Goal: Task Accomplishment & Management: Complete application form

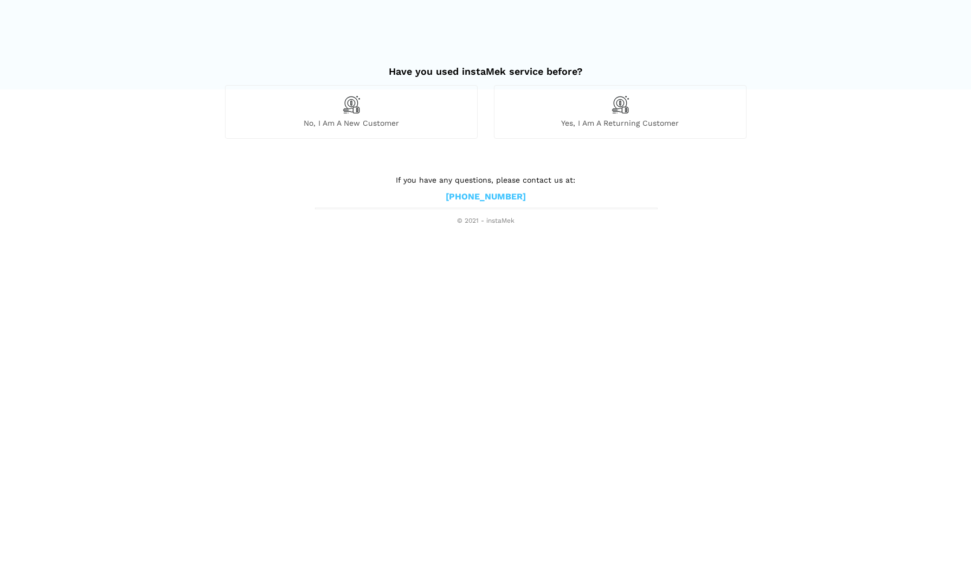
click at [386, 121] on span "No, I am a new customer" at bounding box center [350, 123] width 251 height 10
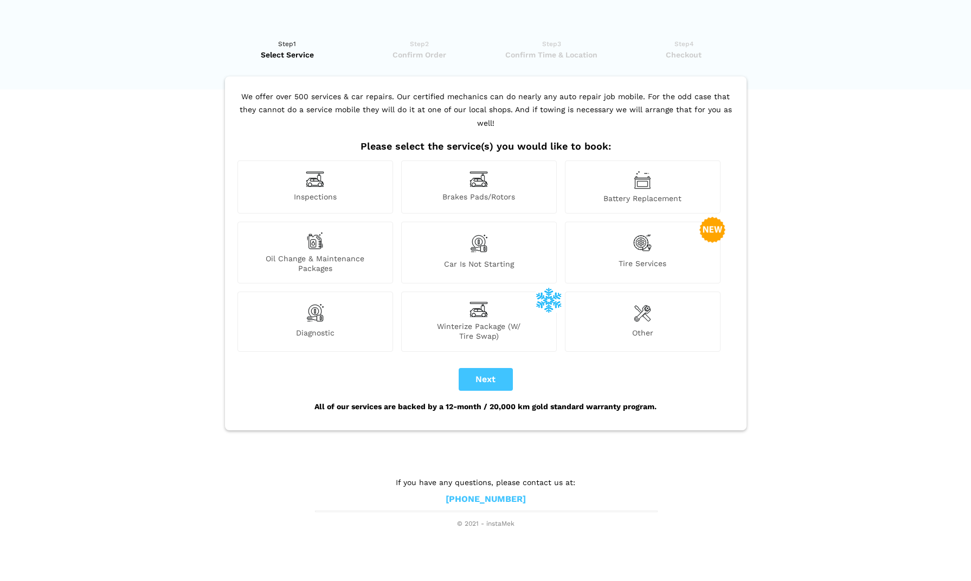
click at [641, 304] on img at bounding box center [642, 313] width 17 height 22
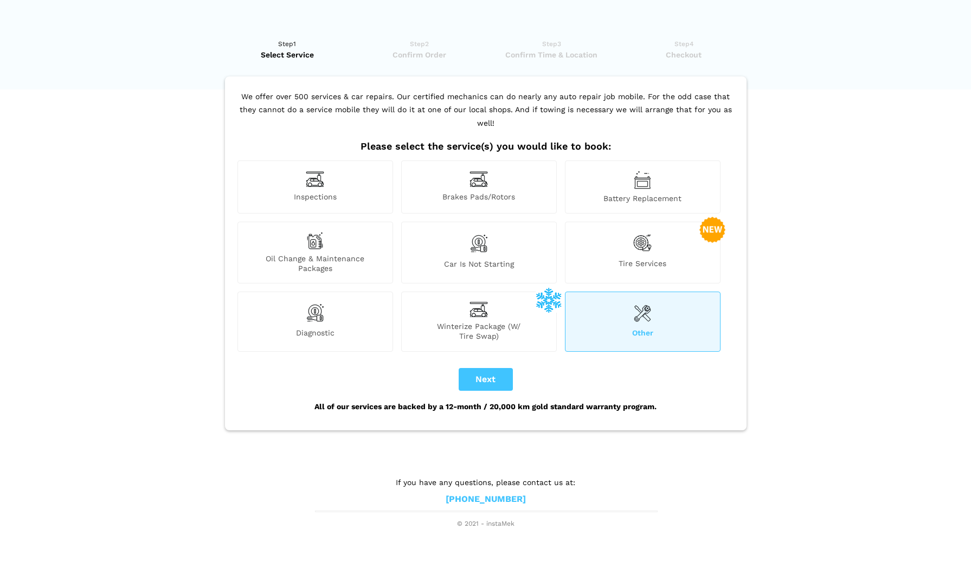
click at [487, 368] on button "Next" at bounding box center [485, 379] width 54 height 23
checkbox input "true"
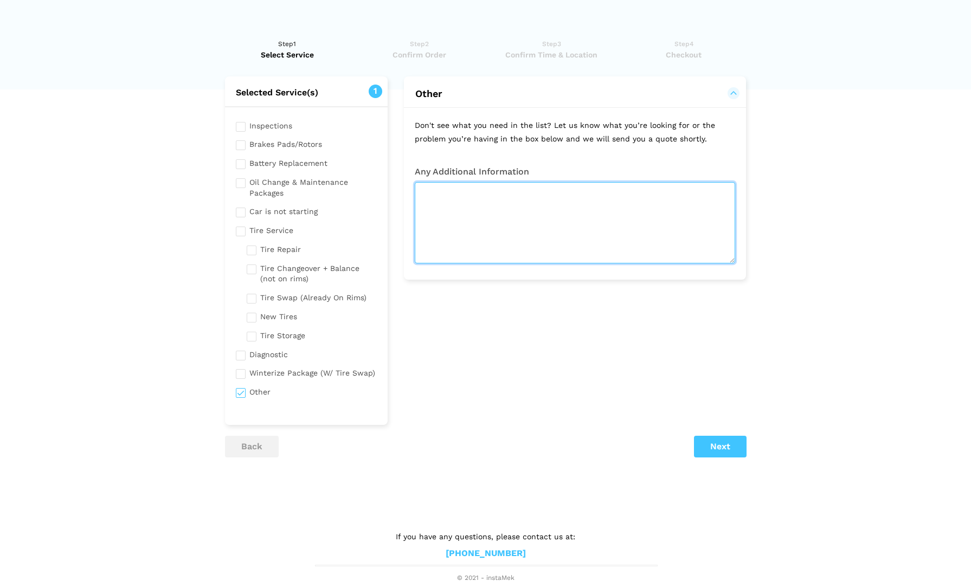
click at [482, 206] on textarea at bounding box center [575, 222] width 320 height 81
paste textarea "Hi, I'd like to request a quote for replacing the engine mounts on my 2010 Hond…"
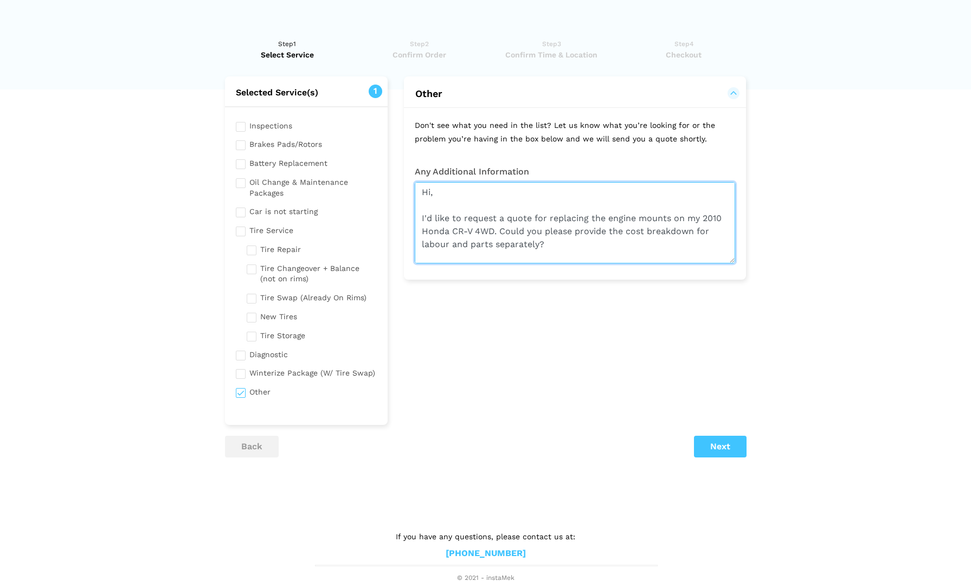
scroll to position [30, 0]
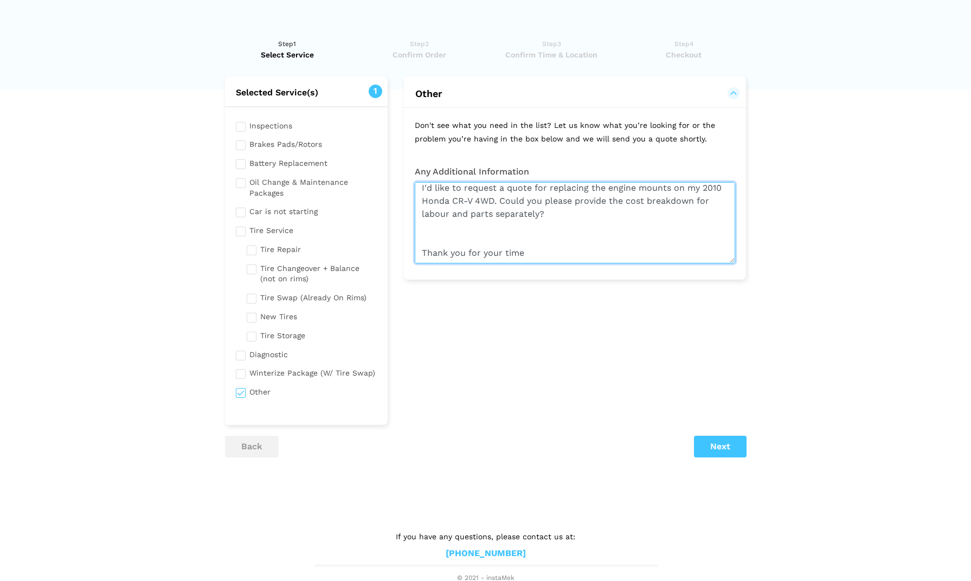
drag, startPoint x: 558, startPoint y: 208, endPoint x: 519, endPoint y: 193, distance: 41.7
click at [519, 193] on textarea "Hi, I'd like to request a quote for replacing the engine mounts on my 2010 Hond…" at bounding box center [575, 222] width 320 height 81
click at [471, 234] on textarea "Hi, I'd like to request a quote for replacing the engine mounts on my 2010 Hond…" at bounding box center [575, 222] width 320 height 81
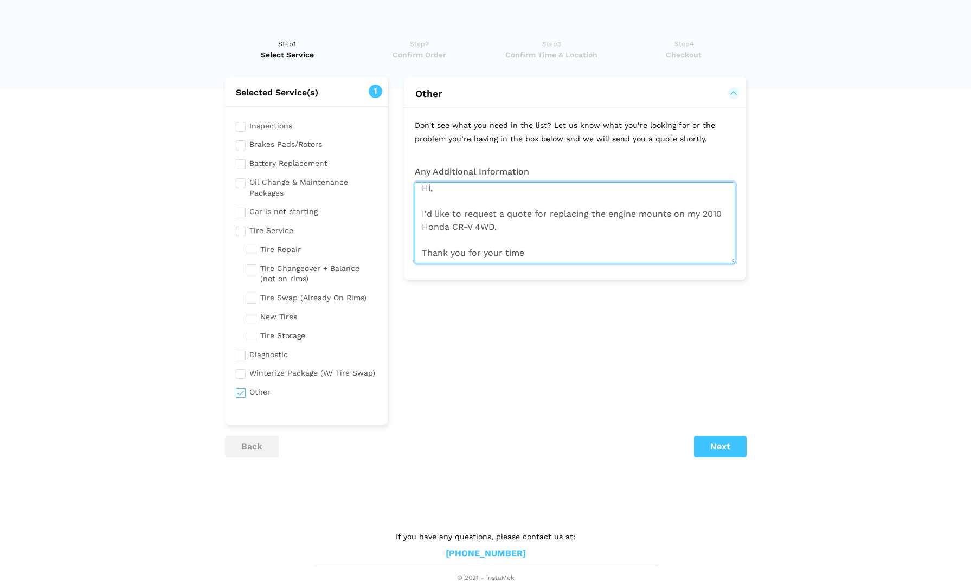
scroll to position [4, 0]
type textarea "Hi, I'd like to request a quote for replacing the engine mounts on my 2010 Hond…"
click at [696, 436] on button "Next" at bounding box center [720, 447] width 53 height 22
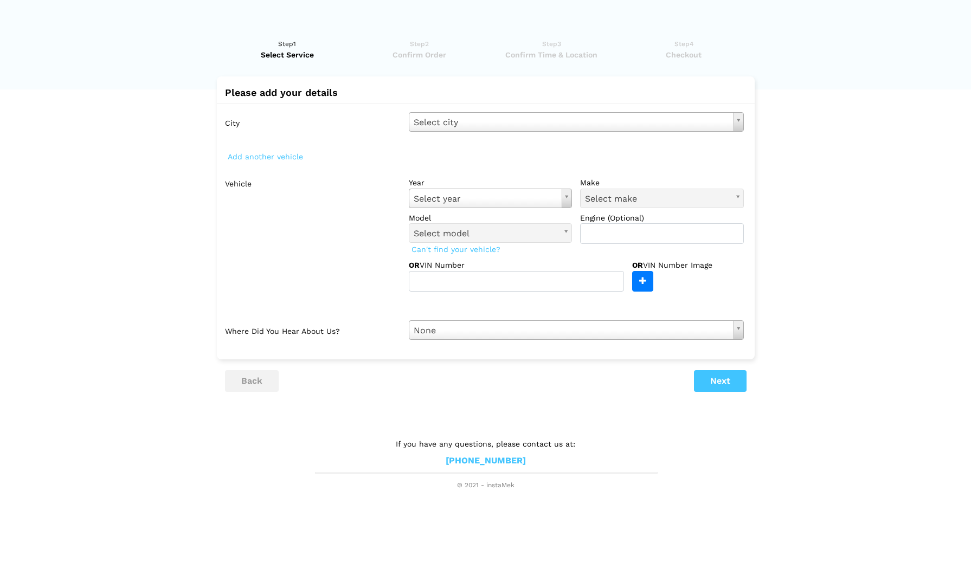
click at [437, 131] on div "City Select city Select city [GEOGRAPHIC_DATA]- [GEOGRAPHIC_DATA] - [GEOGRAPHIC…" at bounding box center [486, 226] width 538 height 245
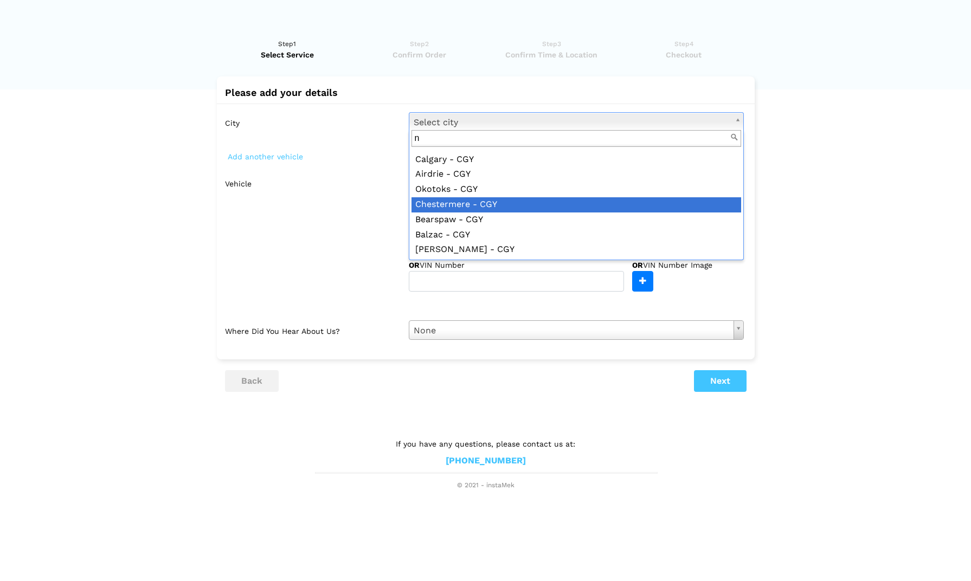
scroll to position [0, 0]
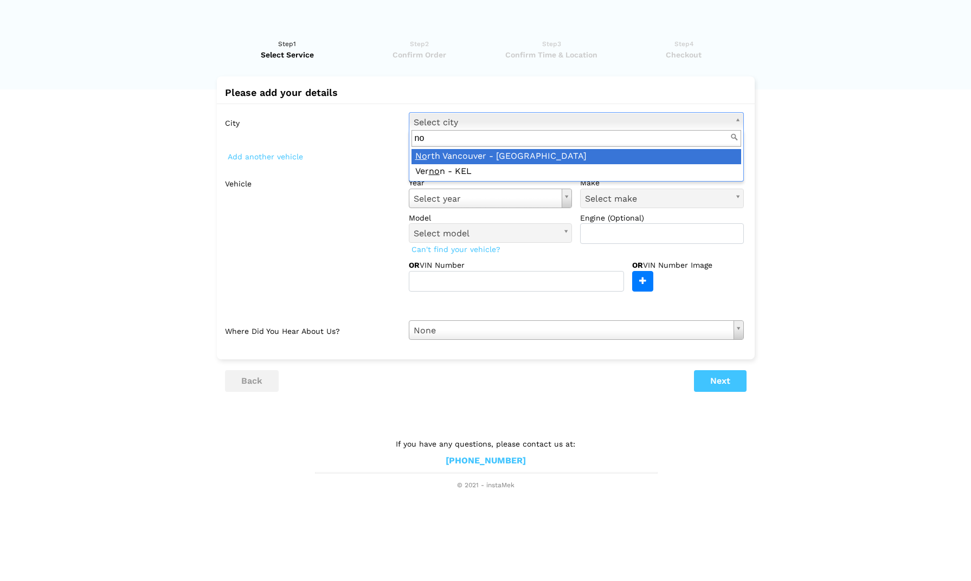
type input "no"
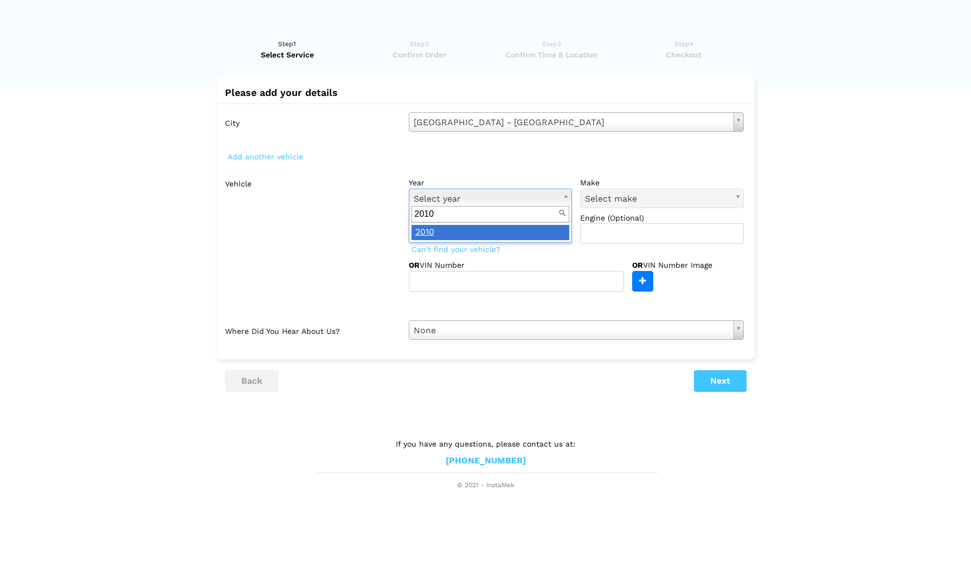
type input "2010"
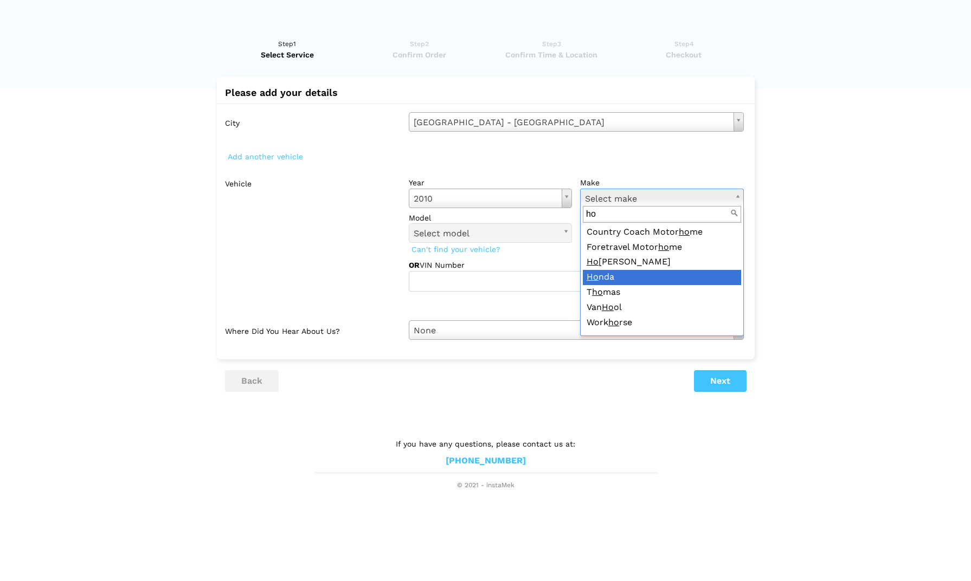
type input "ho"
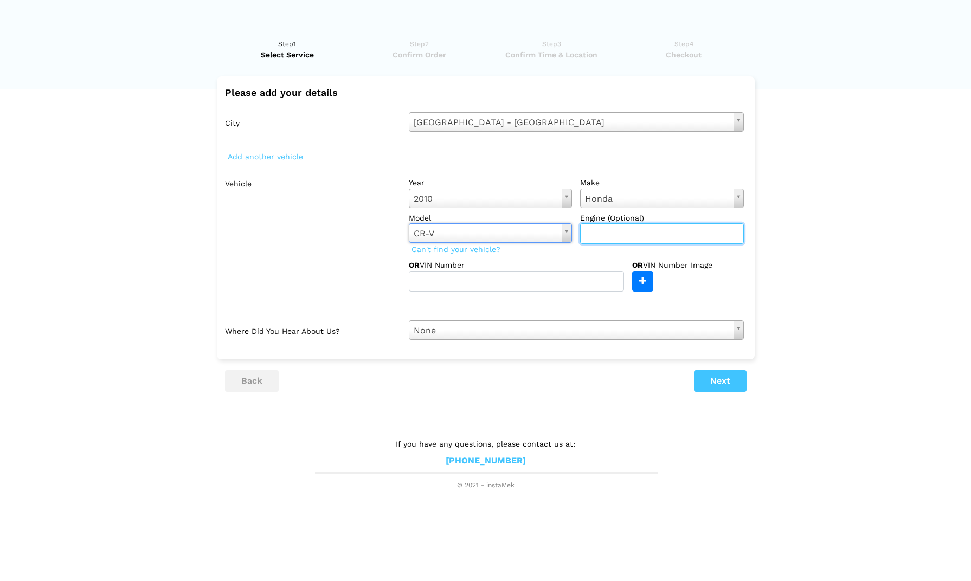
click at [610, 231] on input "text" at bounding box center [662, 233] width 164 height 21
type input "2.4"
click at [593, 249] on div "year [DATE] Select year [DATE] 2025 2024 2023 2022 2021 2020 2019 2018 2017 201…" at bounding box center [575, 232] width 351 height 119
click at [699, 376] on button "Next" at bounding box center [720, 381] width 53 height 22
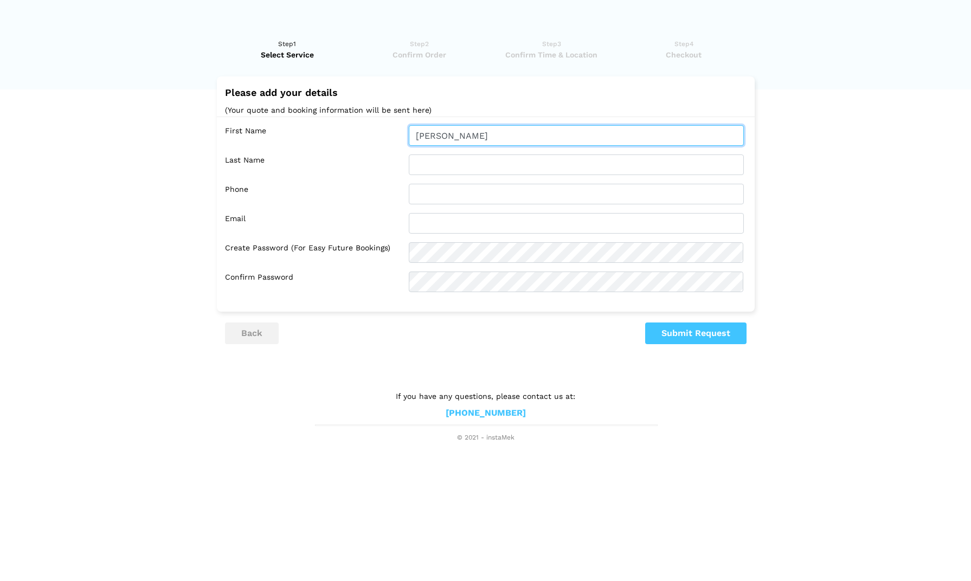
type input "[PERSON_NAME]"
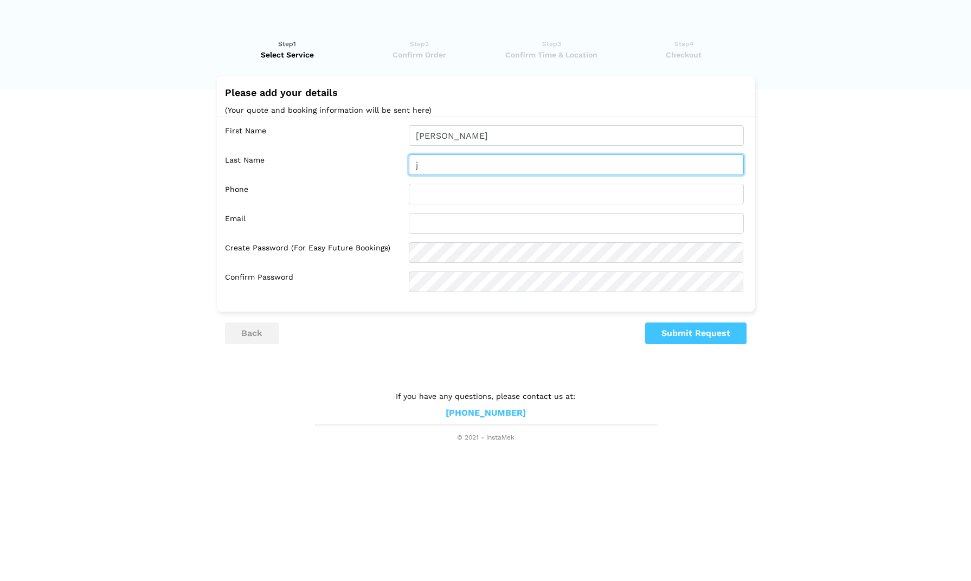
type input "j"
click at [726, 191] on input "text" at bounding box center [576, 194] width 335 height 21
type input "2369921705"
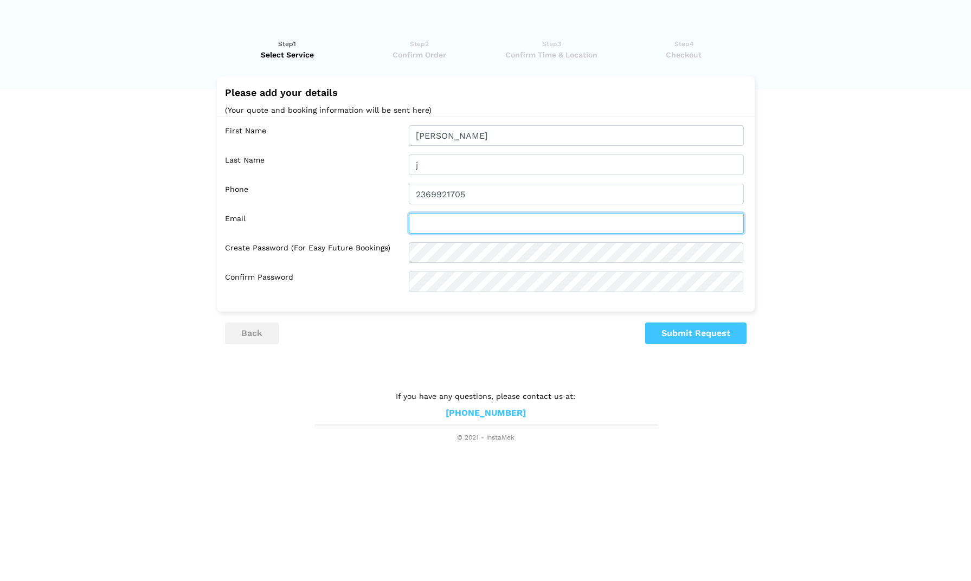
type input "[EMAIL_ADDRESS][DOMAIN_NAME]"
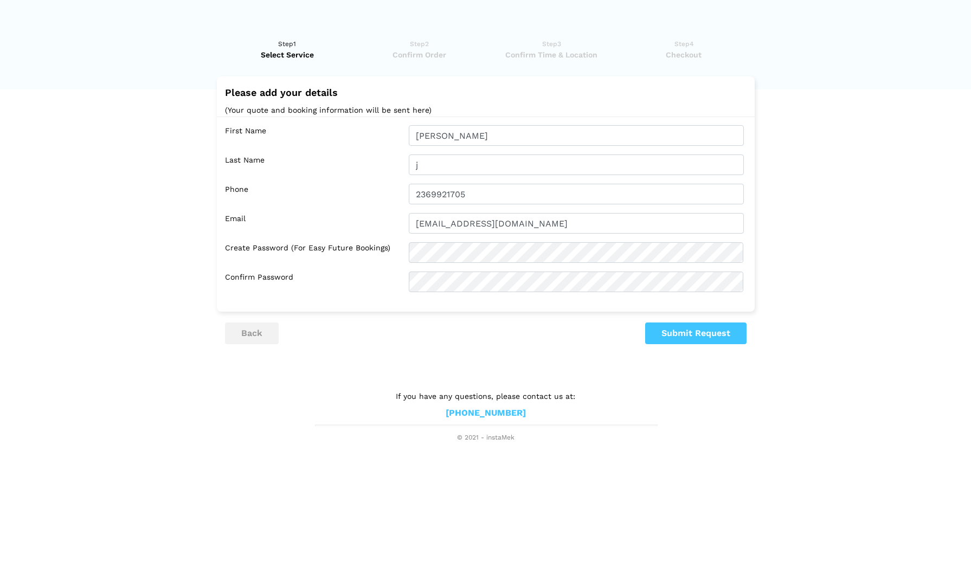
click at [693, 329] on button "Submit Request" at bounding box center [695, 333] width 101 height 22
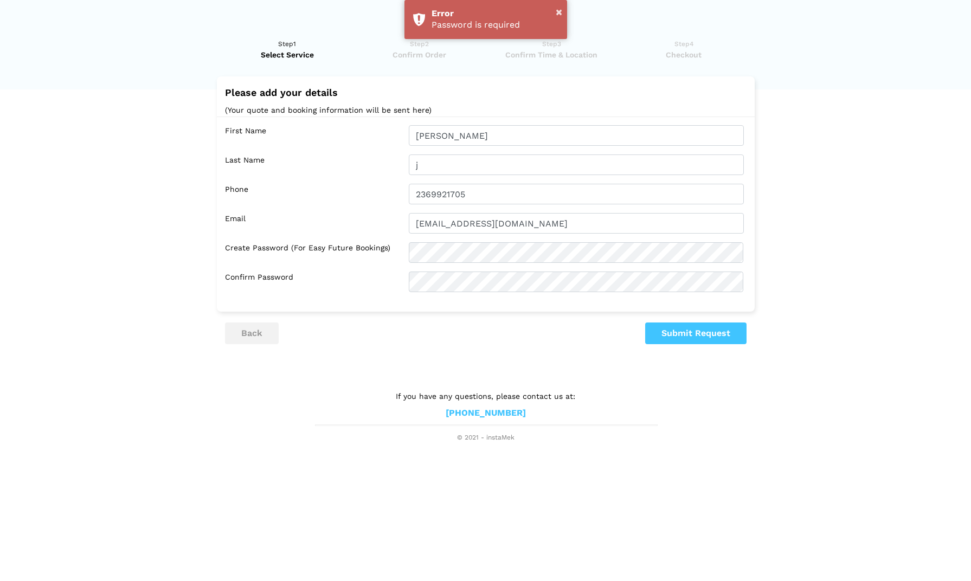
click at [665, 320] on div "Please add your details (Your quote and booking information will be sent here) …" at bounding box center [485, 210] width 521 height 268
click at [679, 331] on button "Submit Request" at bounding box center [695, 333] width 101 height 22
